Goal: Task Accomplishment & Management: Manage account settings

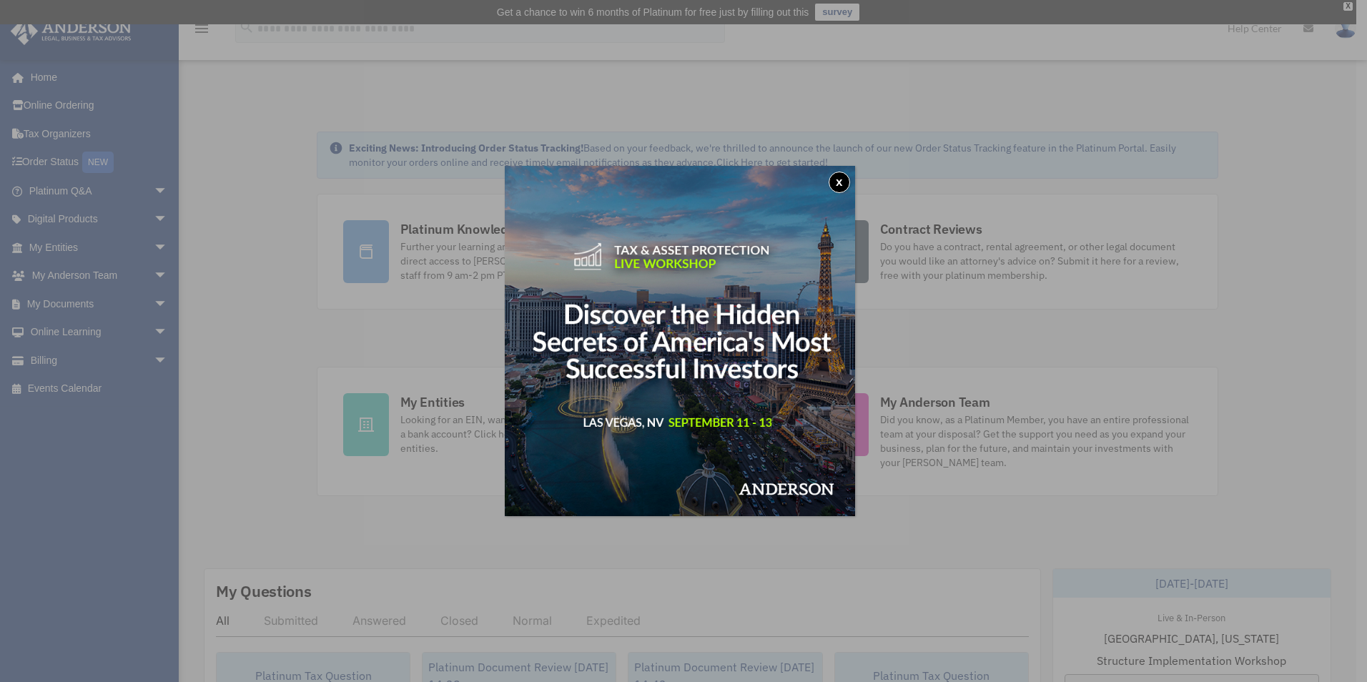
click at [845, 179] on button "x" at bounding box center [839, 182] width 21 height 21
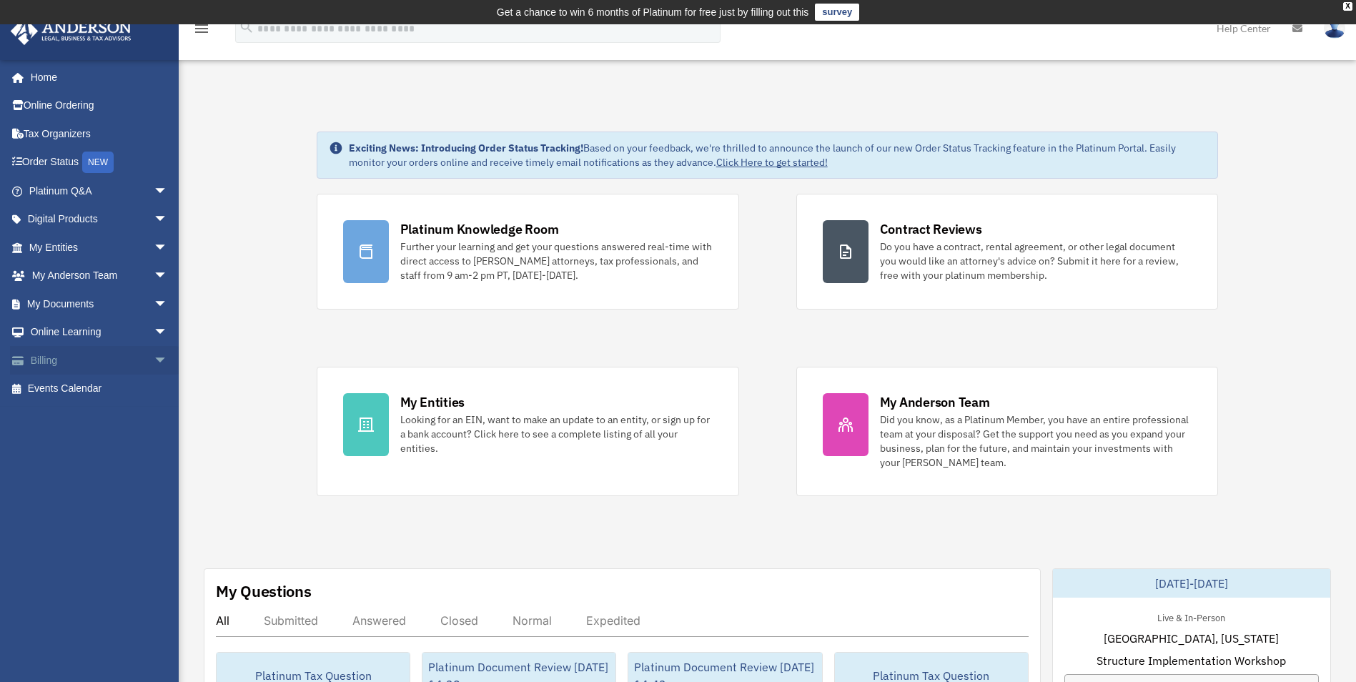
click at [128, 358] on link "Billing arrow_drop_down" at bounding box center [99, 360] width 179 height 29
click at [154, 363] on span "arrow_drop_down" at bounding box center [168, 360] width 29 height 29
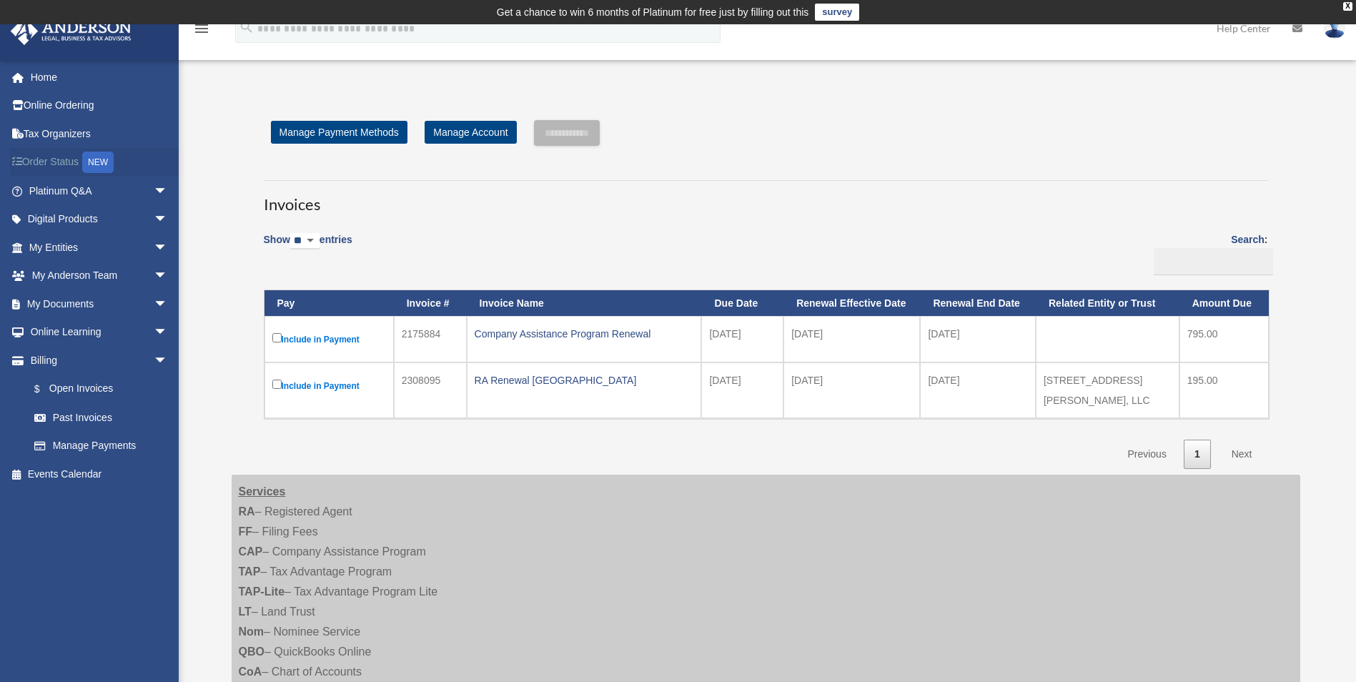
click at [59, 159] on link "Order Status NEW" at bounding box center [99, 162] width 179 height 29
click at [154, 303] on span "arrow_drop_down" at bounding box center [168, 304] width 29 height 29
click at [85, 528] on link "Past Invoices" at bounding box center [104, 530] width 169 height 29
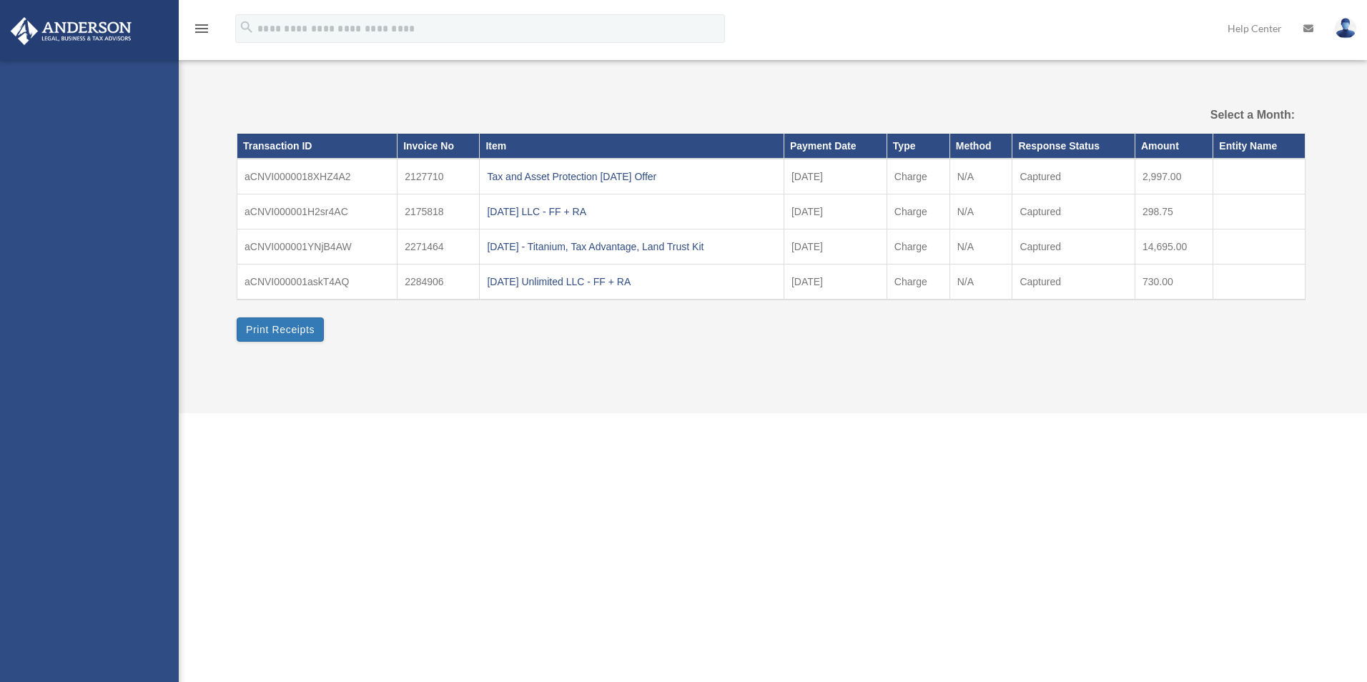
select select
